Goal: Task Accomplishment & Management: Manage account settings

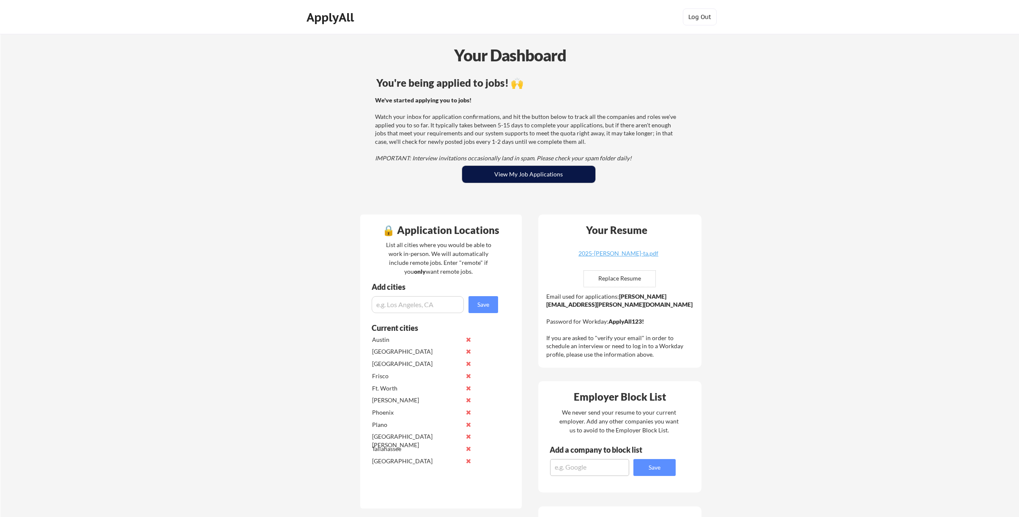
click at [518, 173] on button "View My Job Applications" at bounding box center [528, 174] width 133 height 17
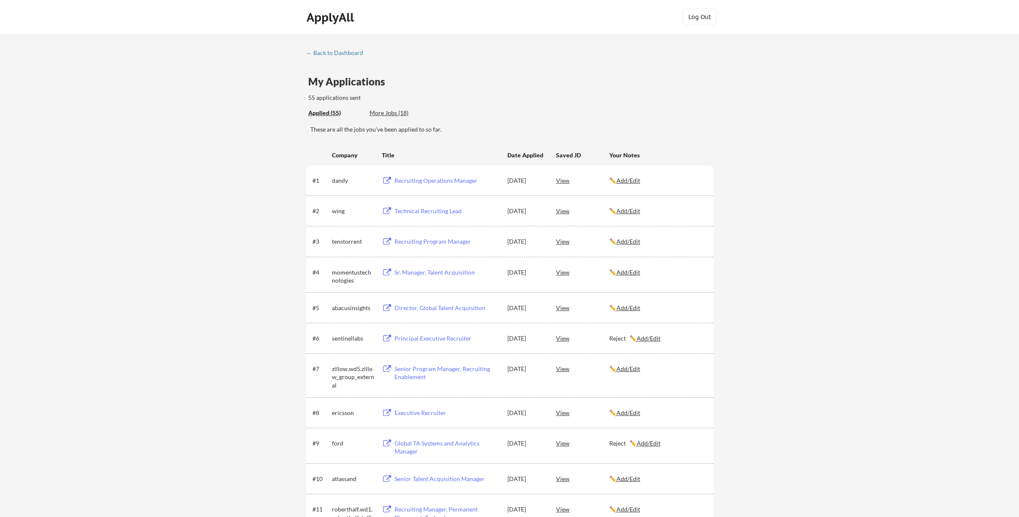
click at [613, 80] on div "My Applications 55 applications sent" at bounding box center [510, 90] width 405 height 26
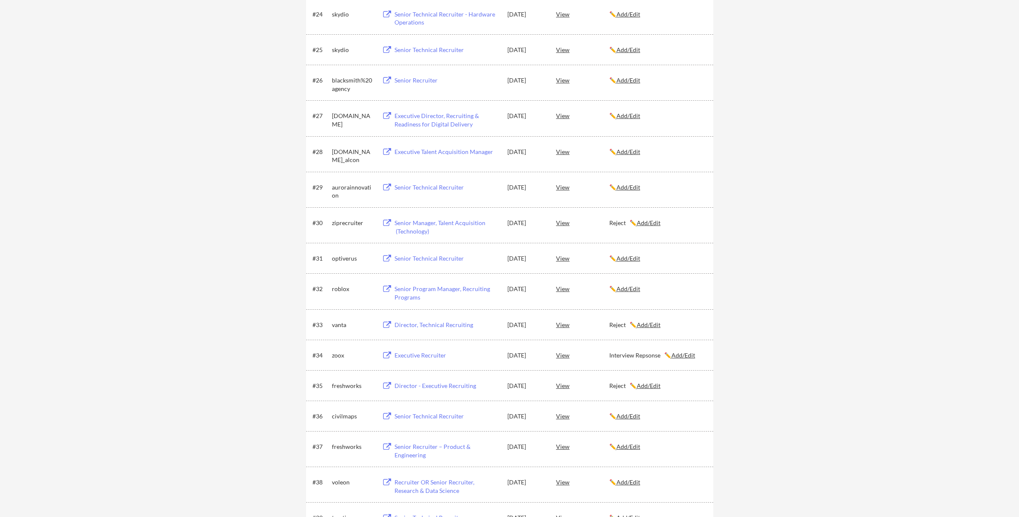
click at [634, 257] on u "Add/Edit" at bounding box center [628, 258] width 24 height 7
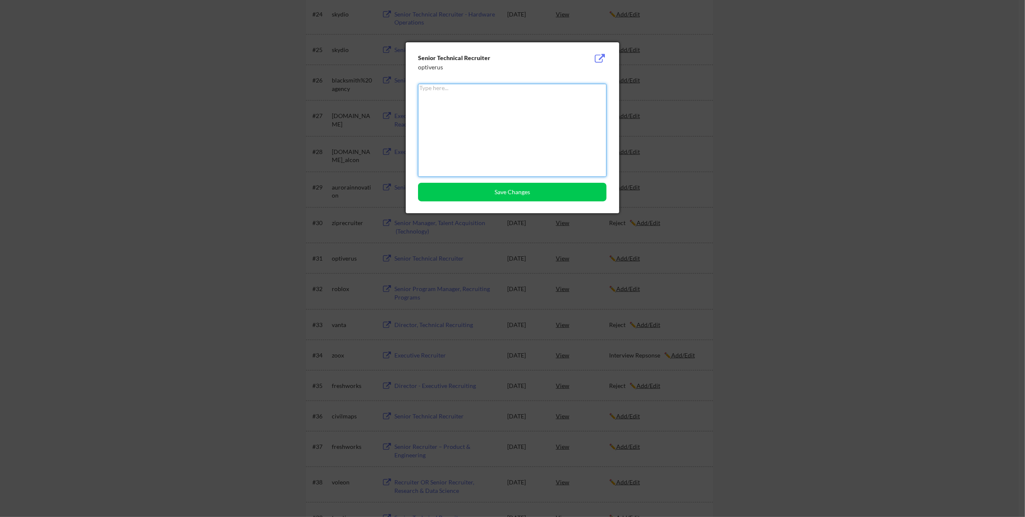
click at [443, 110] on textarea at bounding box center [512, 130] width 189 height 93
type textarea "Reject"
click at [502, 192] on button "Save Changes" at bounding box center [512, 192] width 189 height 19
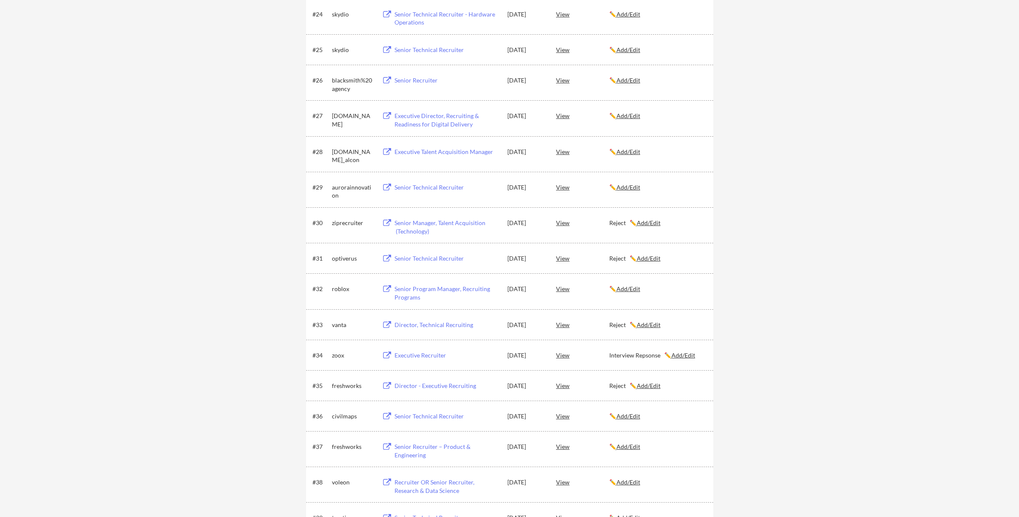
scroll to position [220, 0]
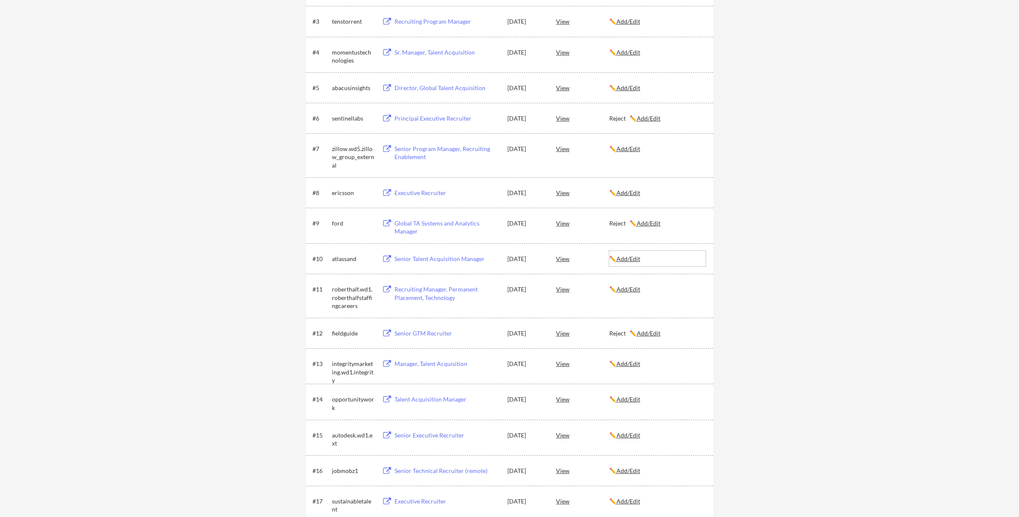
click at [628, 259] on u "Add/Edit" at bounding box center [628, 258] width 24 height 7
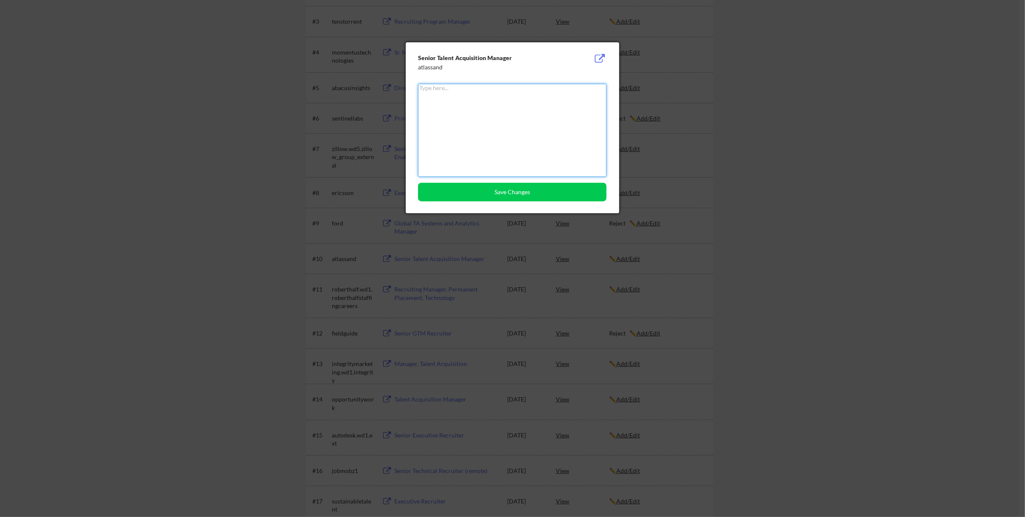
click at [489, 133] on textarea at bounding box center [512, 130] width 189 height 93
click at [496, 191] on button "Save Changes" at bounding box center [512, 192] width 189 height 19
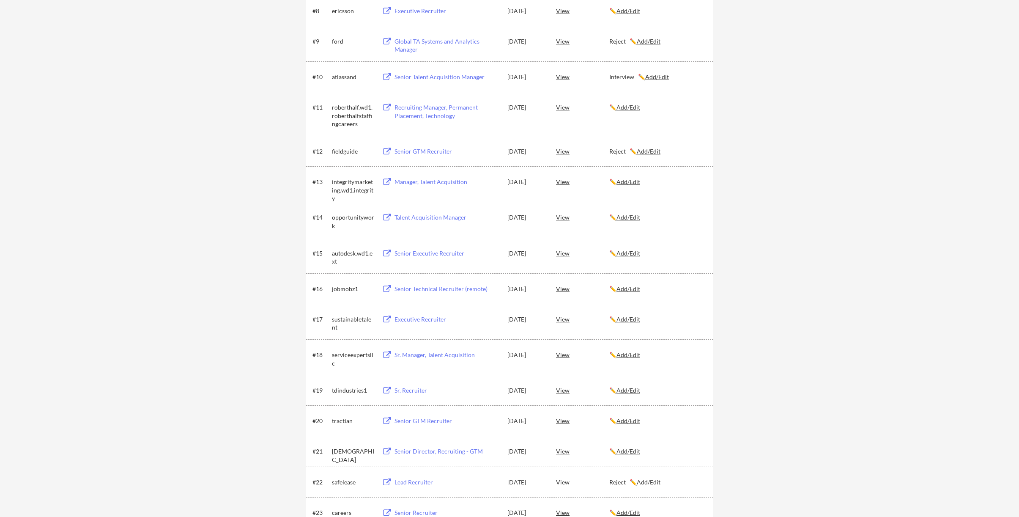
scroll to position [389, 0]
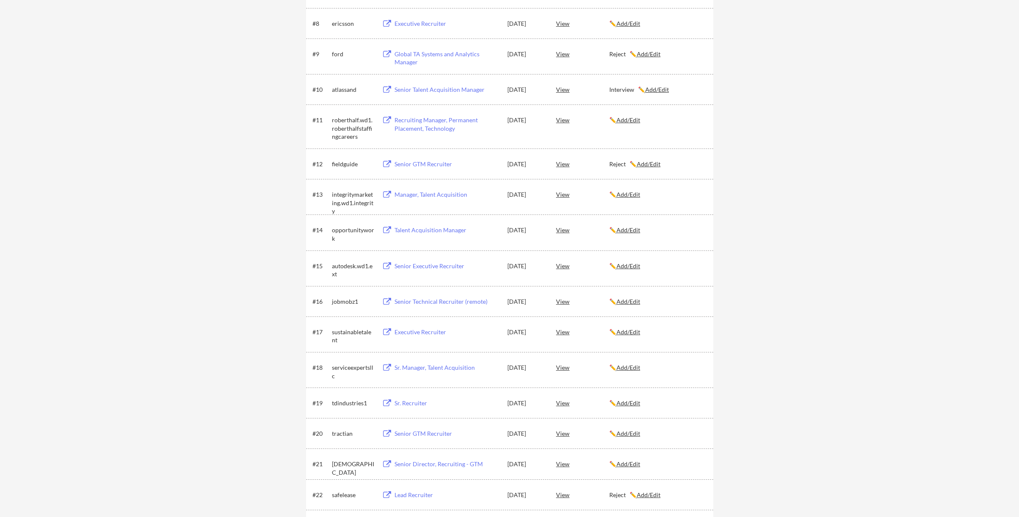
click at [658, 89] on u "Add/Edit" at bounding box center [657, 89] width 24 height 7
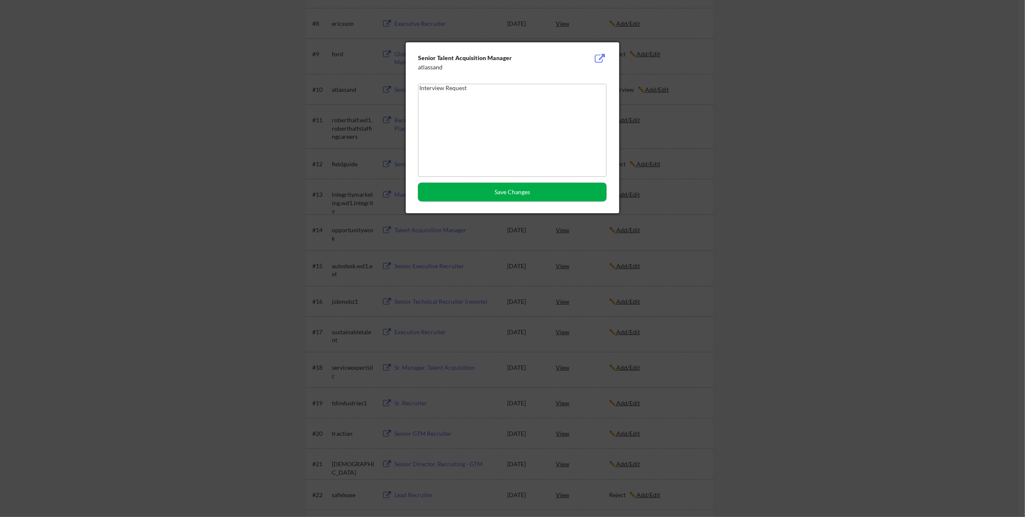
click at [504, 191] on button "Save Changes" at bounding box center [512, 192] width 189 height 19
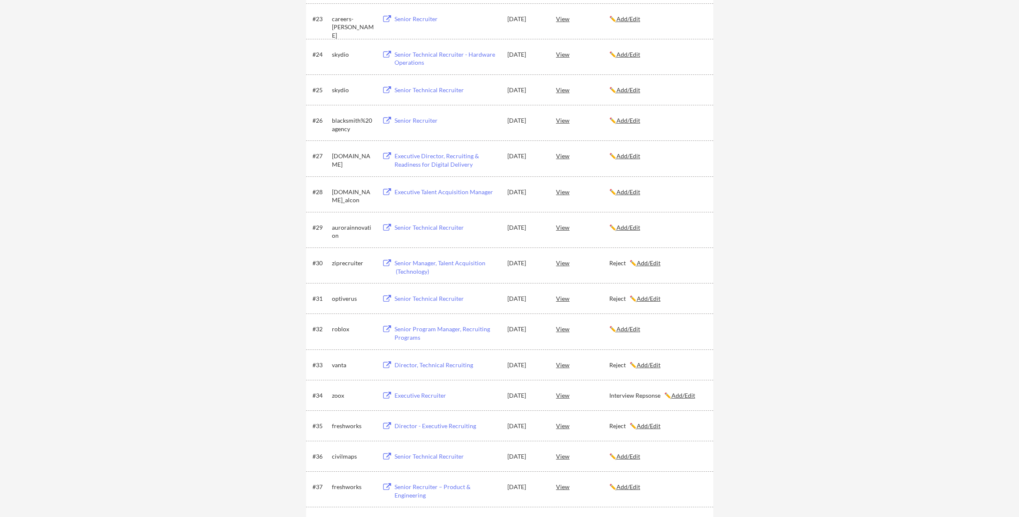
scroll to position [896, 0]
click at [683, 392] on u "Add/Edit" at bounding box center [683, 393] width 24 height 7
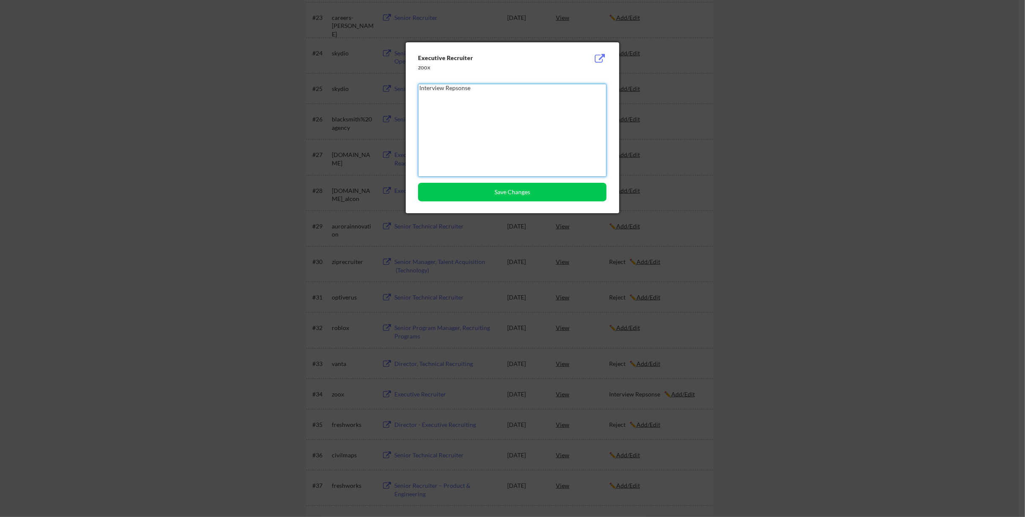
click at [483, 89] on textarea "Interview Repsonse" at bounding box center [512, 130] width 189 height 93
type textarea "Interview Request"
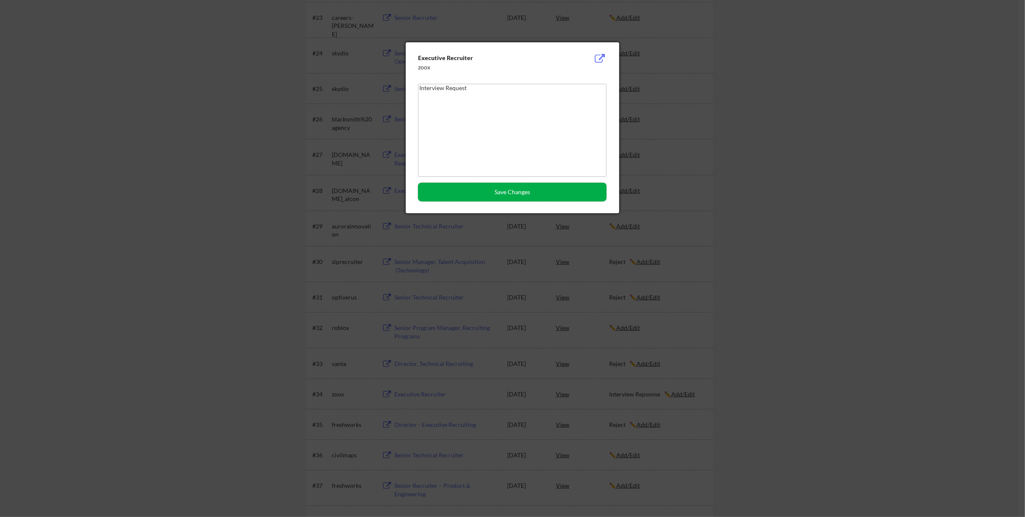
click at [494, 189] on button "Save Changes" at bounding box center [512, 192] width 189 height 19
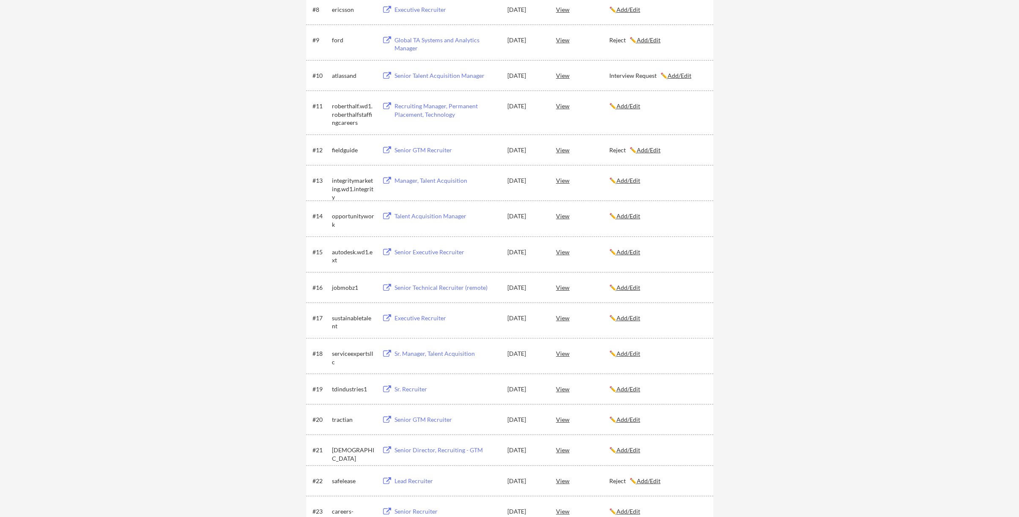
scroll to position [389, 0]
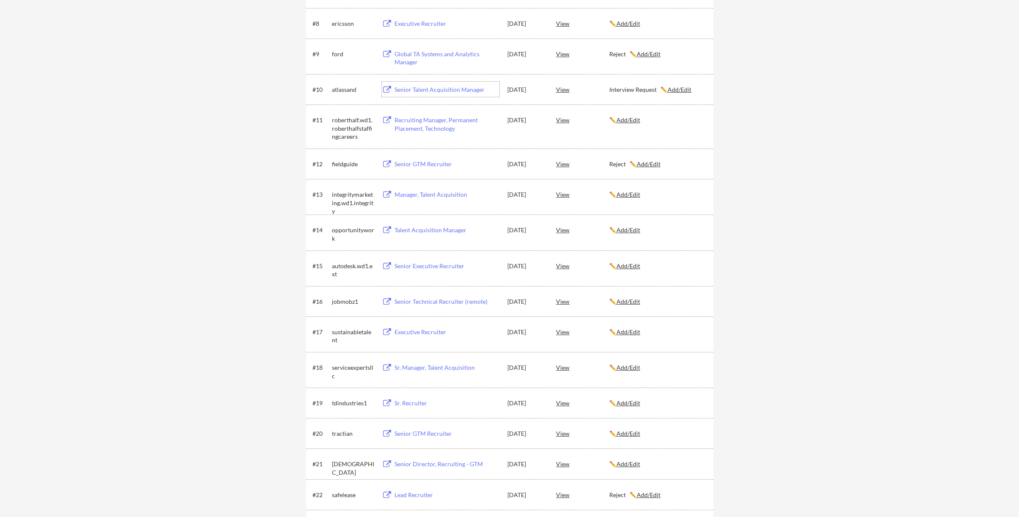
click at [427, 89] on div "Senior Talent Acquisition Manager" at bounding box center [446, 89] width 105 height 8
click at [420, 88] on div "Senior Talent Acquisition Manager" at bounding box center [446, 89] width 105 height 8
